Goal: Transaction & Acquisition: Register for event/course

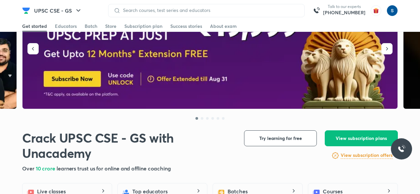
scroll to position [49, 0]
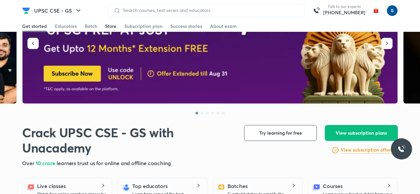
click at [116, 24] on div "Store" at bounding box center [110, 26] width 11 height 7
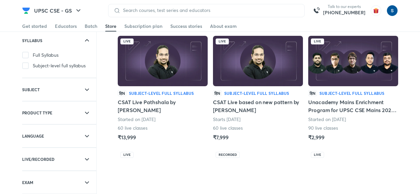
scroll to position [27, 0]
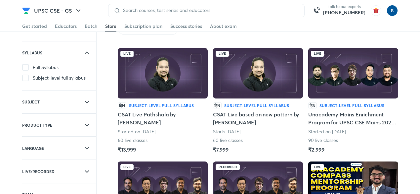
click at [277, 95] on img at bounding box center [258, 73] width 90 height 50
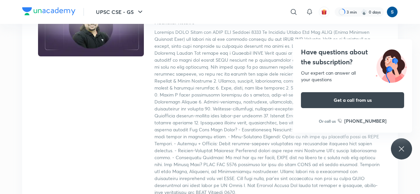
scroll to position [78, 0]
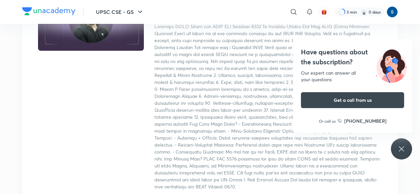
click at [403, 151] on icon at bounding box center [402, 149] width 8 height 8
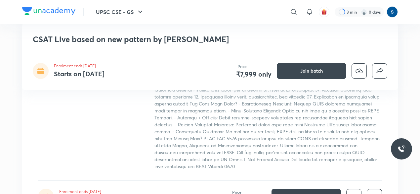
scroll to position [102, 0]
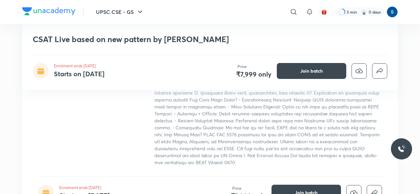
click at [247, 47] on div "CSAT Live based on new pattern by [PERSON_NAME] Enrolment ends [DATE] Starts on…" at bounding box center [210, 57] width 376 height 66
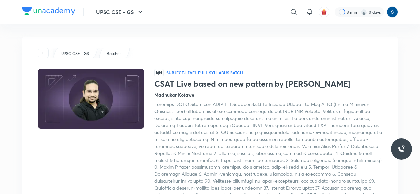
scroll to position [0, 0]
click at [41, 52] on icon "button" at bounding box center [43, 52] width 5 height 5
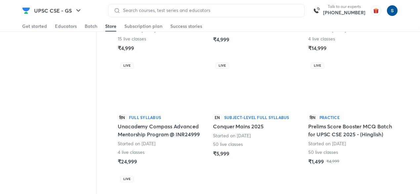
scroll to position [247, 0]
